Goal: Find specific page/section: Find specific page/section

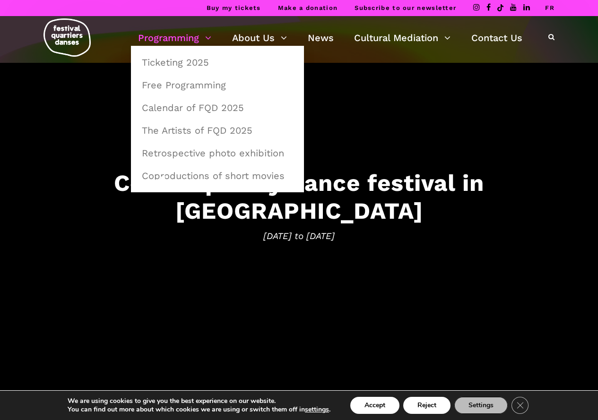
click at [164, 37] on link "Programming" at bounding box center [174, 38] width 73 height 16
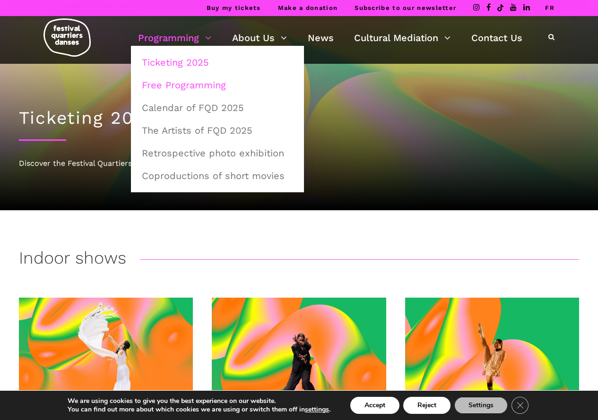
click at [194, 86] on link "Free Programming" at bounding box center [217, 85] width 163 height 22
